Goal: Task Accomplishment & Management: Use online tool/utility

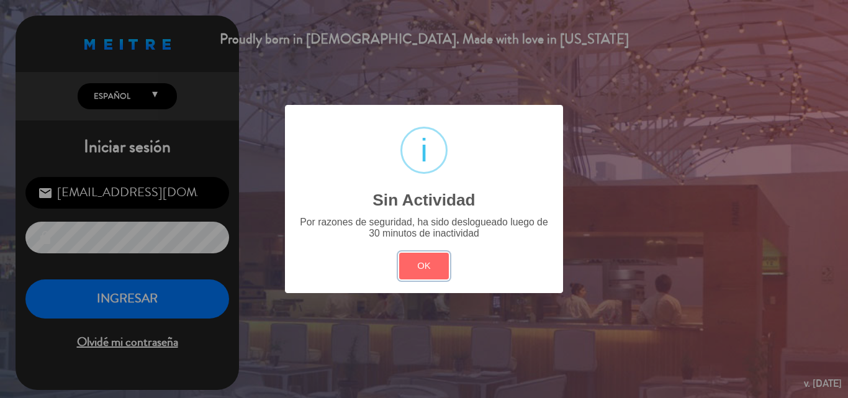
click at [410, 265] on button "OK" at bounding box center [424, 266] width 50 height 27
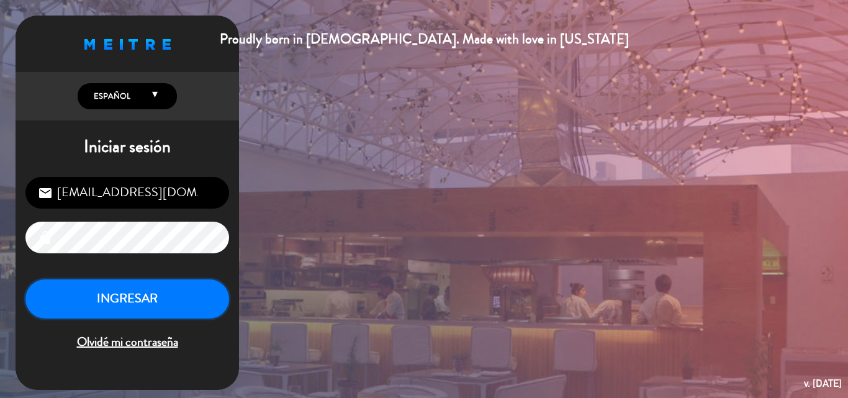
click at [112, 302] on button "INGRESAR" at bounding box center [127, 298] width 204 height 39
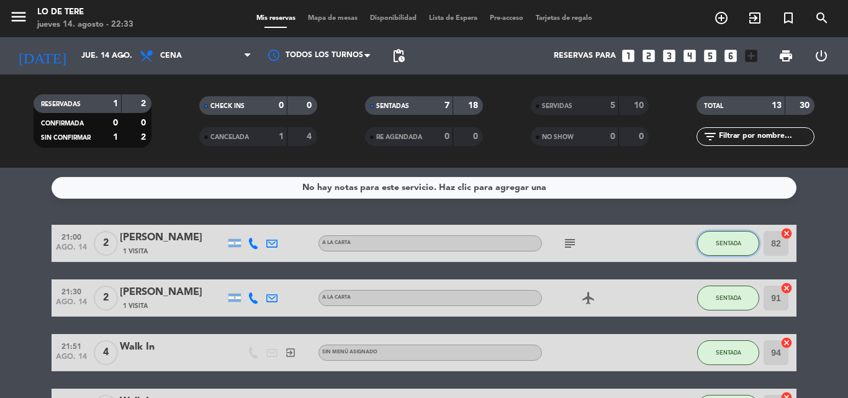
click at [743, 237] on button "SENTADA" at bounding box center [728, 243] width 62 height 25
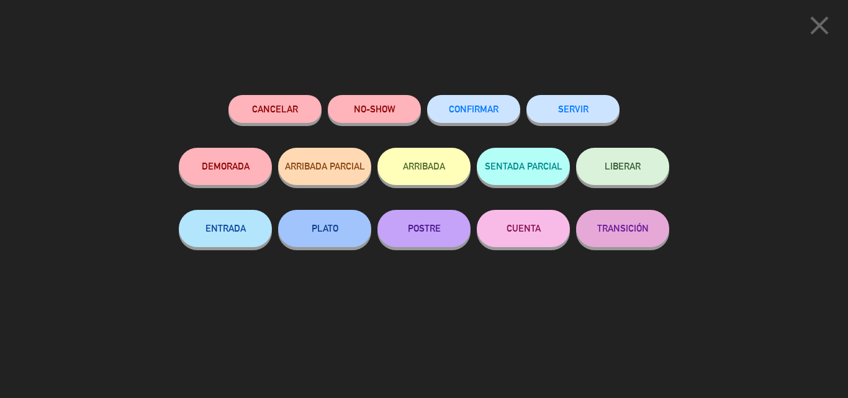
click at [561, 113] on button "SERVIR" at bounding box center [573, 109] width 93 height 28
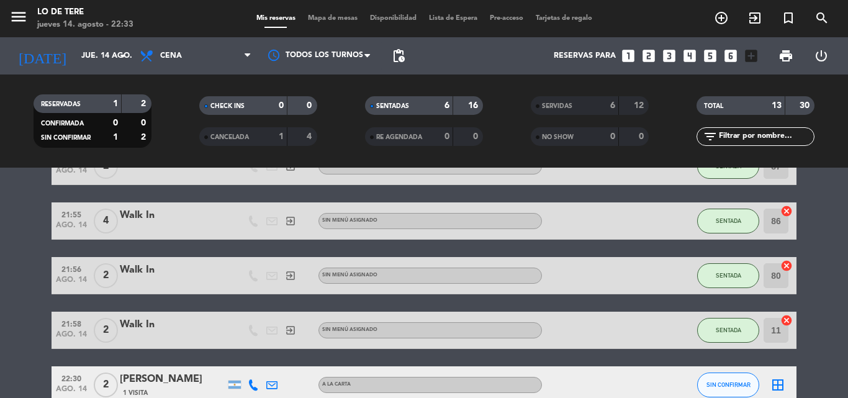
scroll to position [254, 0]
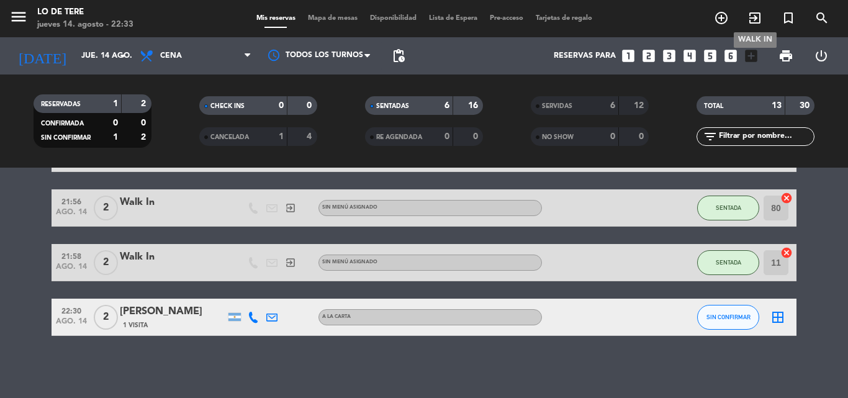
click at [761, 15] on icon "exit_to_app" at bounding box center [755, 18] width 15 height 15
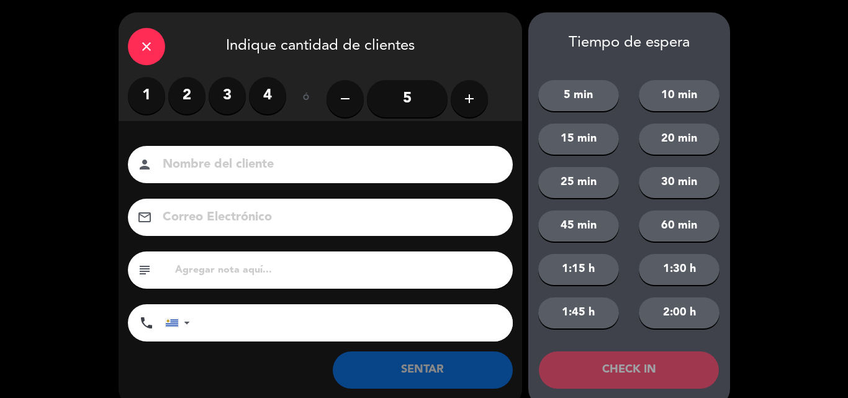
click at [185, 92] on label "2" at bounding box center [186, 95] width 37 height 37
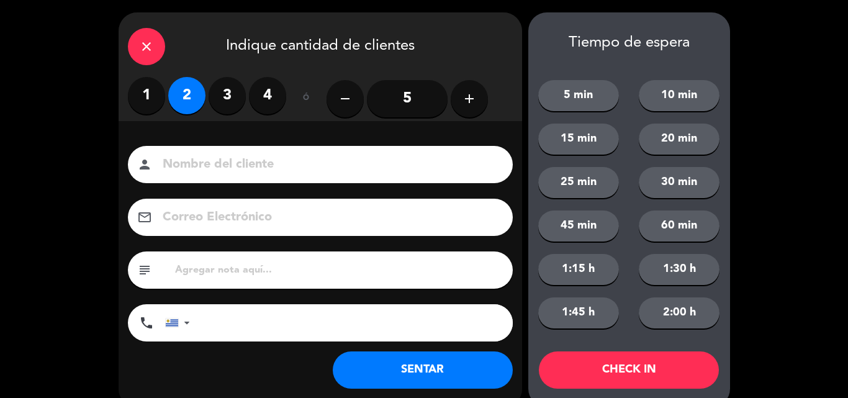
click at [381, 356] on button "SENTAR" at bounding box center [423, 369] width 180 height 37
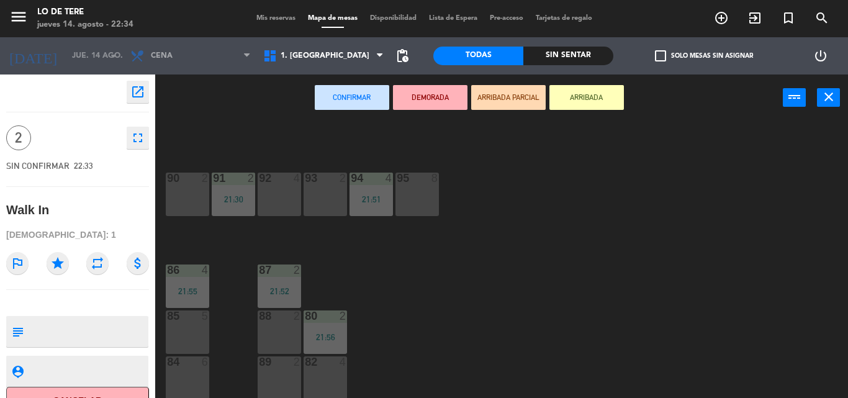
scroll to position [18, 0]
click at [338, 371] on div "82 4" at bounding box center [325, 376] width 43 height 43
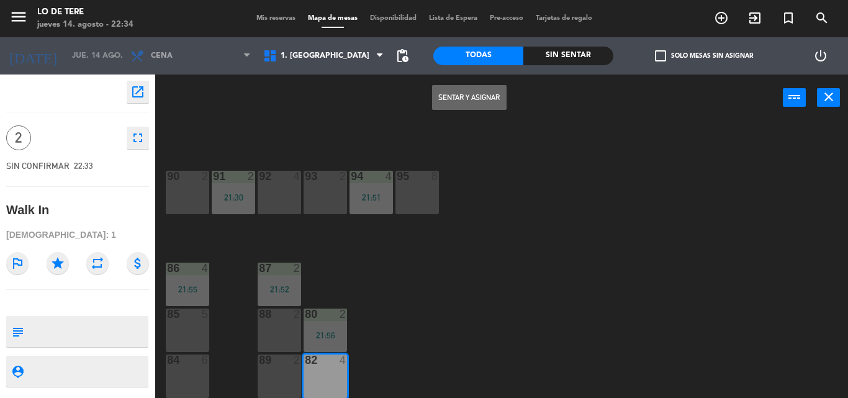
click at [444, 100] on button "Sentar y Asignar" at bounding box center [469, 97] width 75 height 25
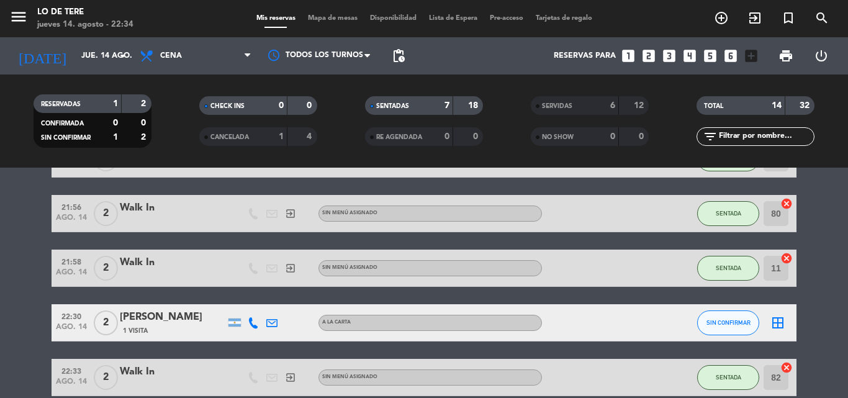
scroll to position [309, 0]
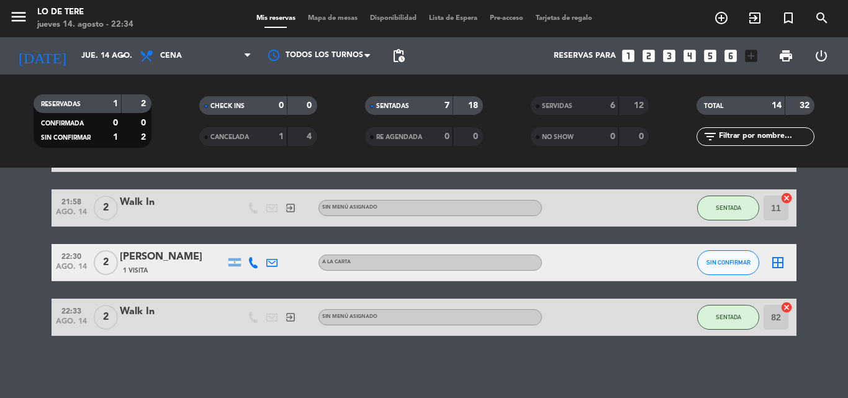
click at [776, 255] on icon "border_all" at bounding box center [778, 262] width 15 height 15
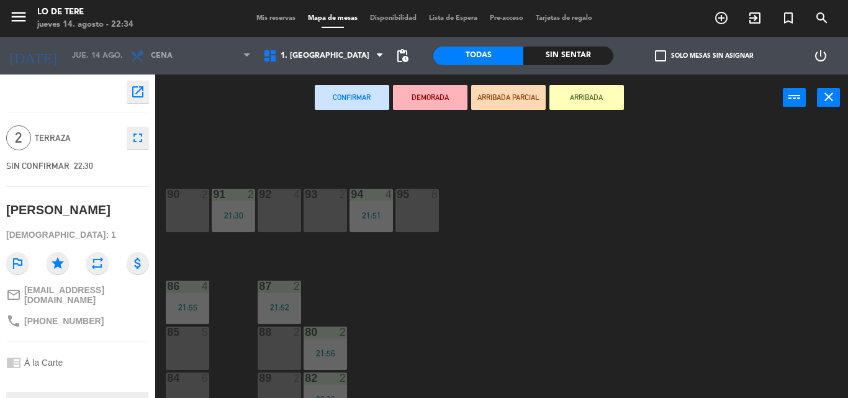
click at [201, 343] on div "85 5" at bounding box center [187, 348] width 43 height 43
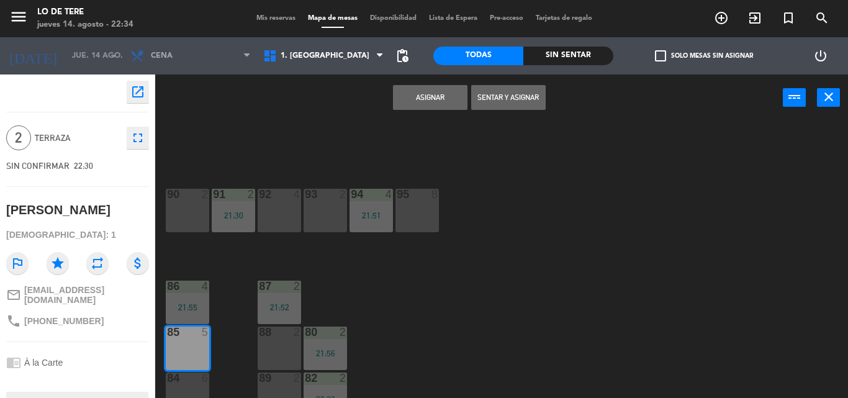
click at [484, 104] on button "Sentar y Asignar" at bounding box center [508, 97] width 75 height 25
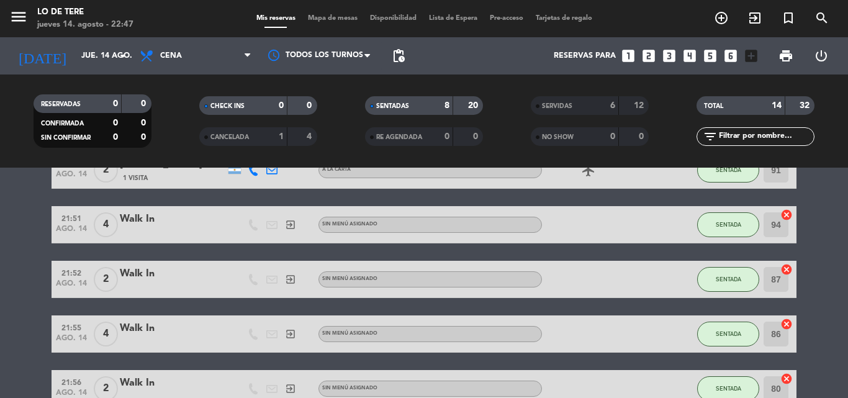
scroll to position [60, 0]
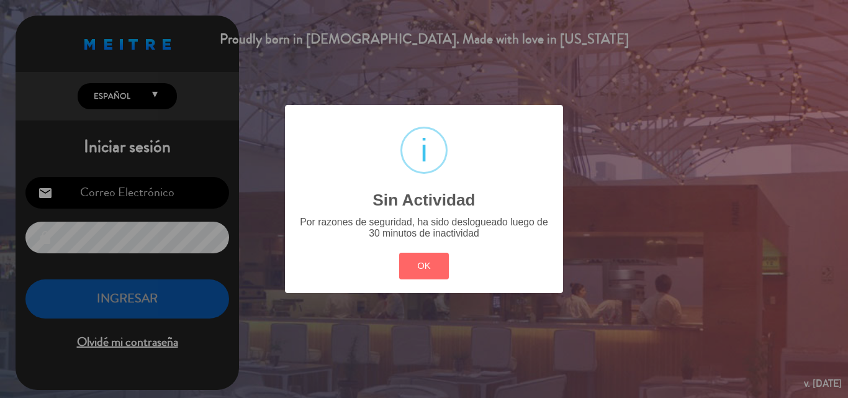
click at [399, 253] on button "OK" at bounding box center [424, 266] width 50 height 27
type input "[EMAIL_ADDRESS][DOMAIN_NAME]"
